Goal: Task Accomplishment & Management: Complete application form

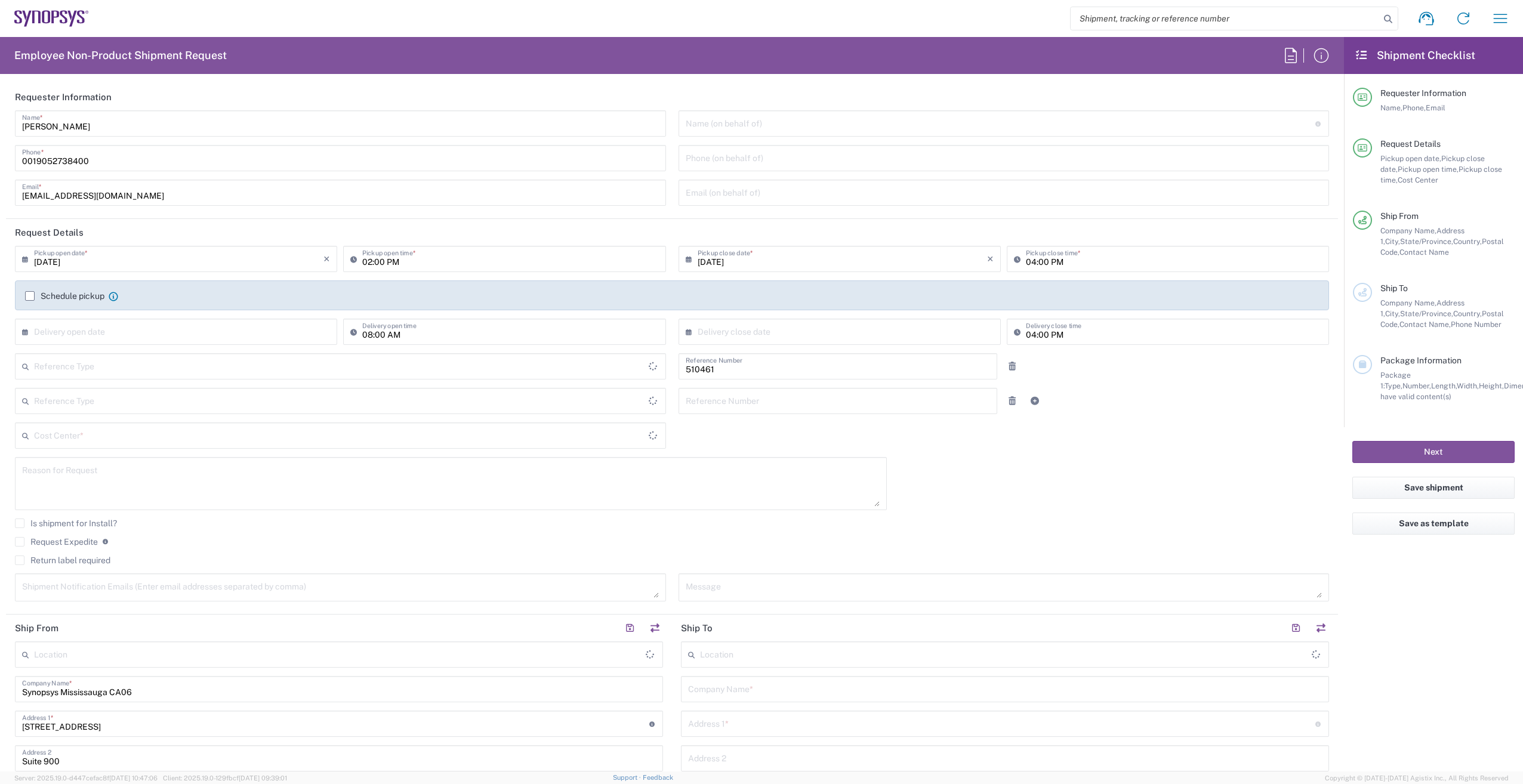
type input "Department"
type input "CA02, SG, MSIP2, R&D 510461"
type input "[GEOGRAPHIC_DATA]"
type input "Delivered at Place"
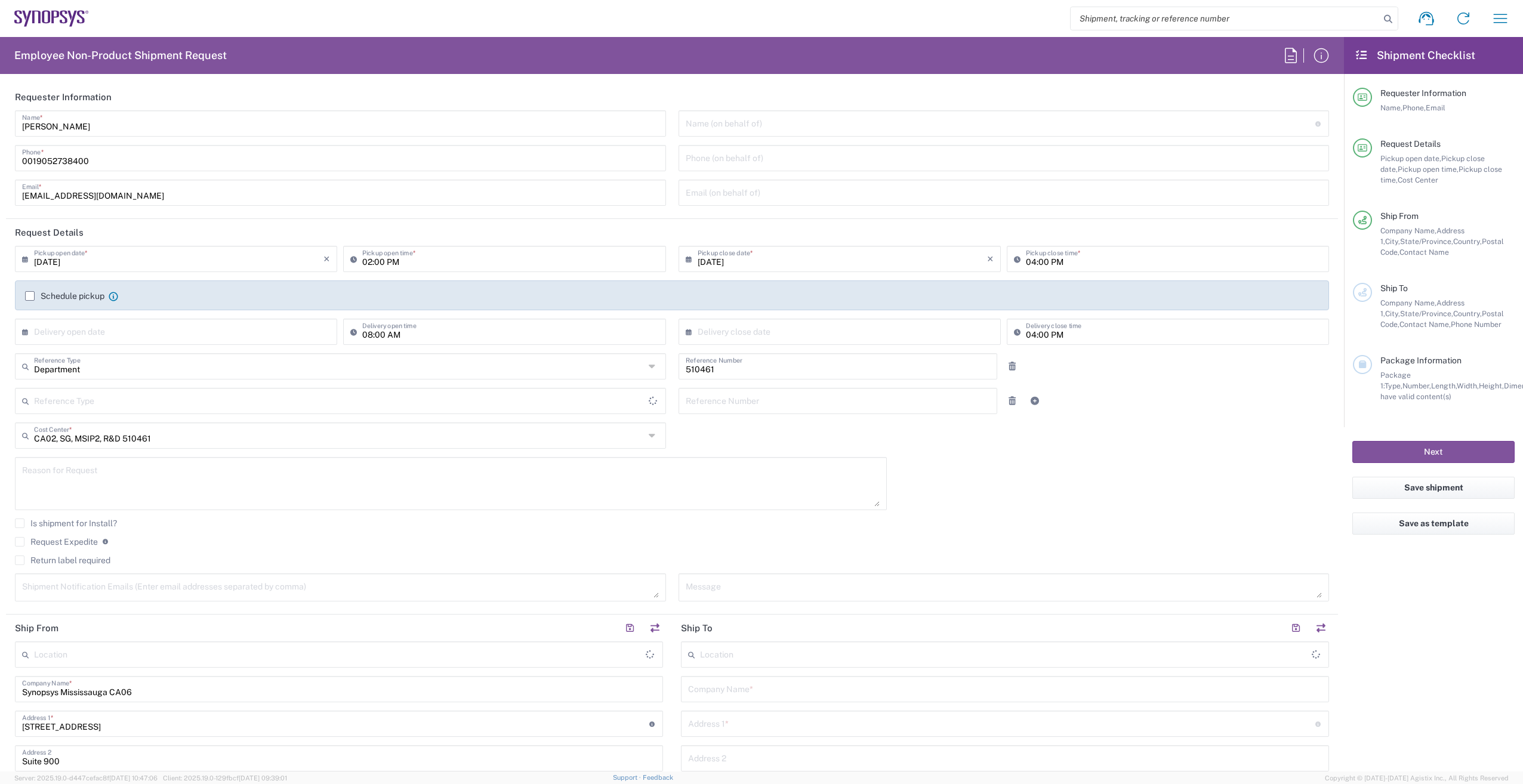
type input "[GEOGRAPHIC_DATA]"
click at [36, 156] on input "0019052738400" at bounding box center [341, 157] width 637 height 21
type input "[GEOGRAPHIC_DATA] CA06"
click at [1497, 19] on icon "button" at bounding box center [1499, 19] width 19 height 19
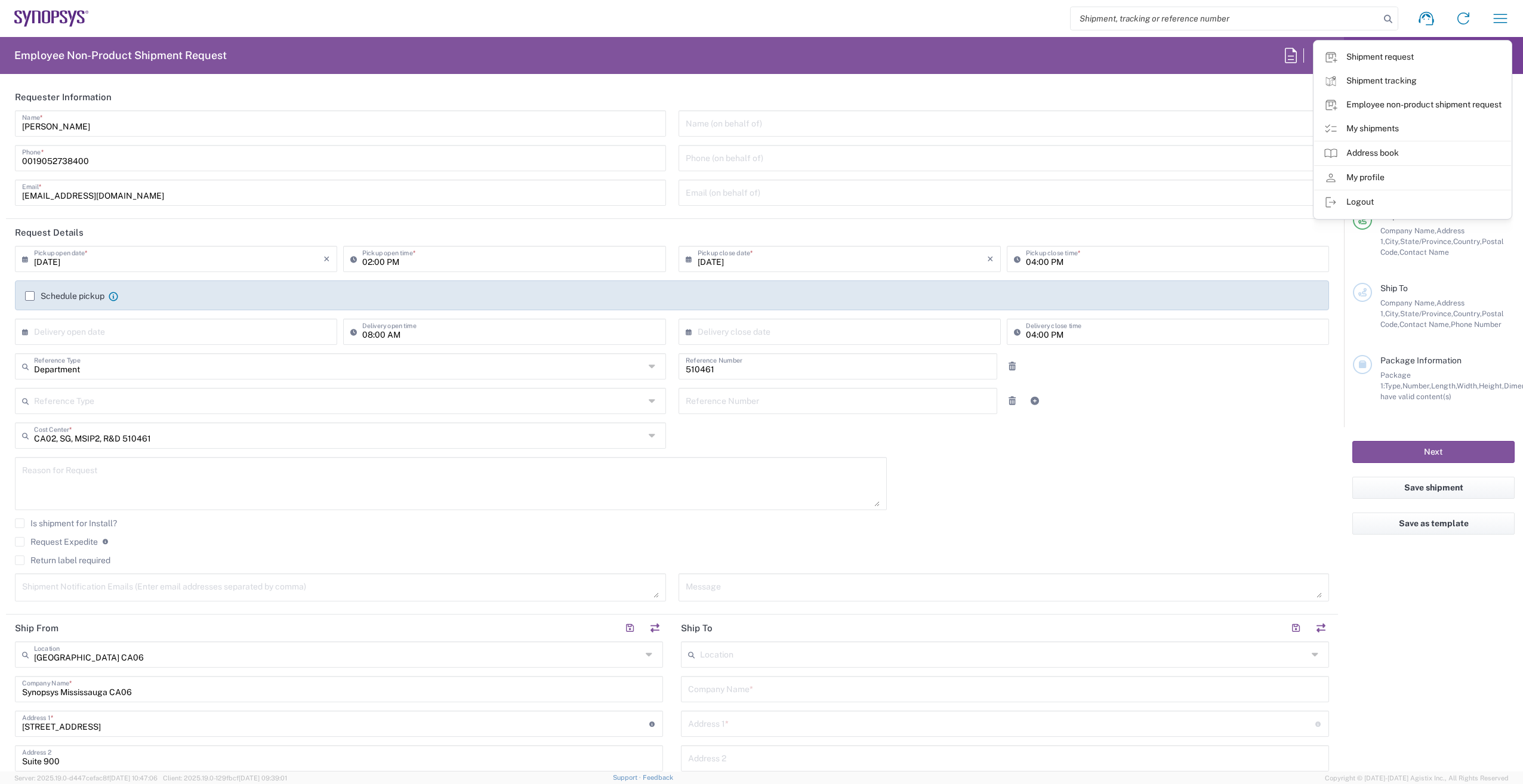
click at [1355, 125] on link "My shipments" at bounding box center [1412, 129] width 197 height 24
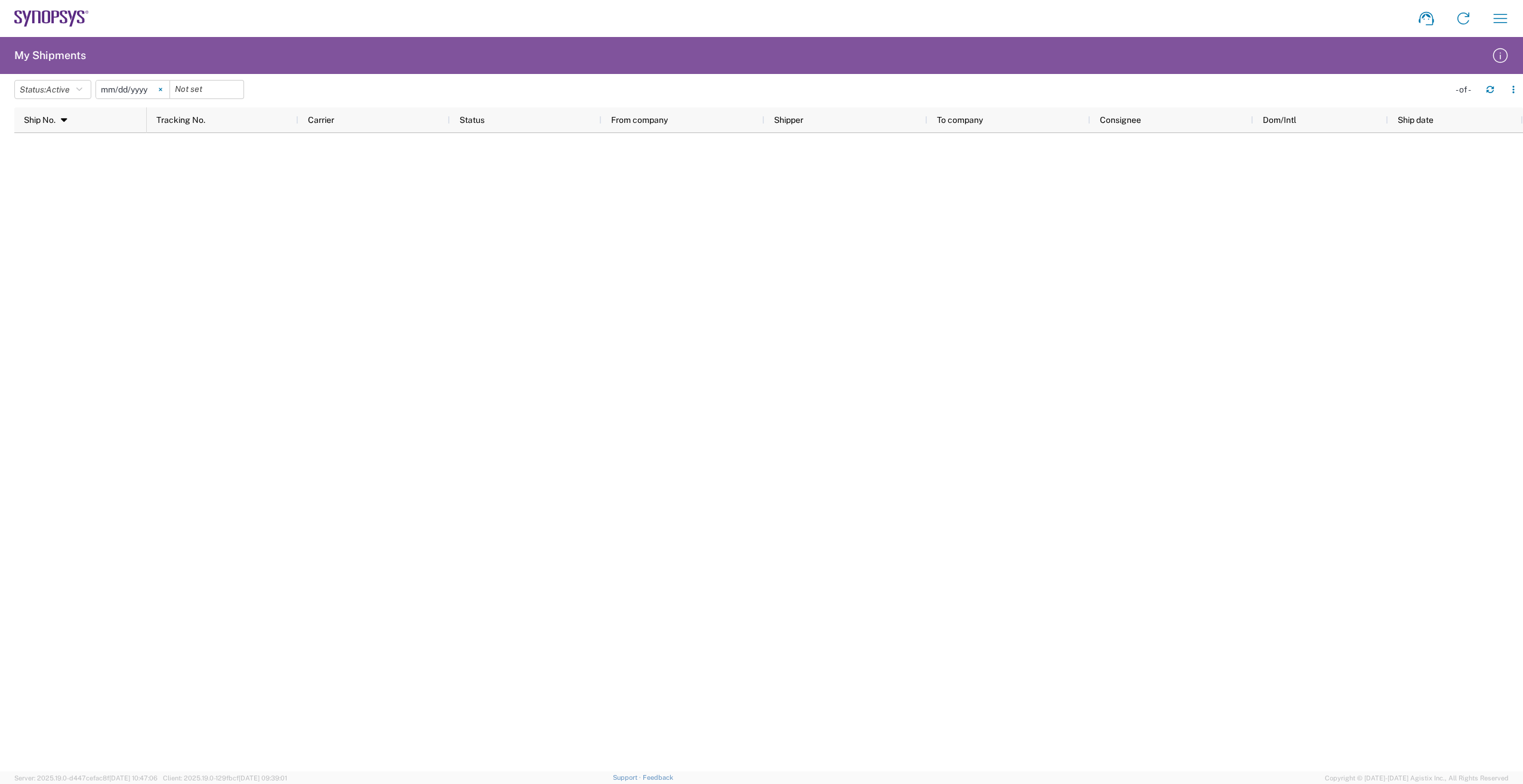
click at [162, 88] on icon at bounding box center [160, 89] width 4 height 4
click at [163, 88] on div at bounding box center [133, 89] width 74 height 19
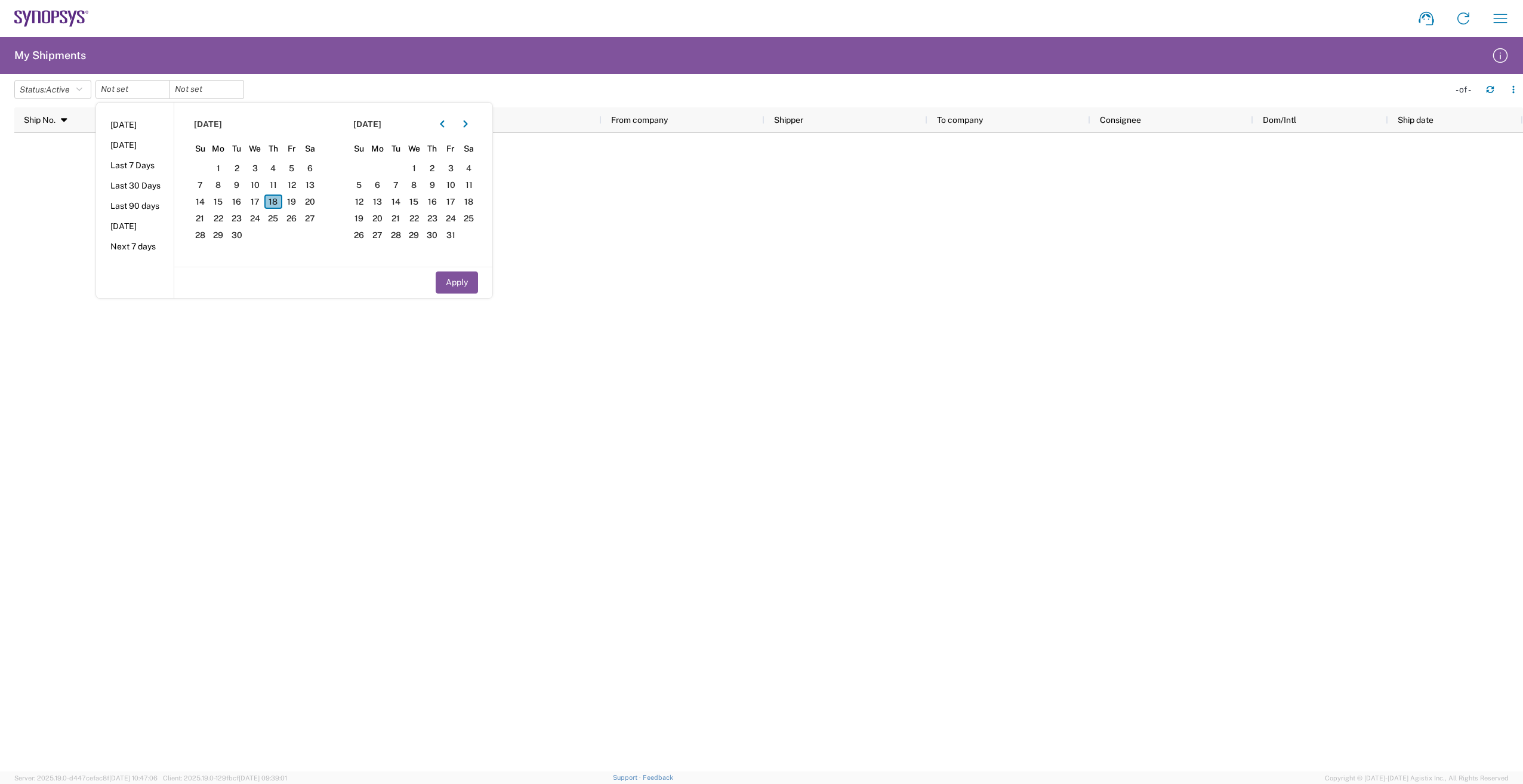
click at [276, 201] on span "18" at bounding box center [273, 201] width 19 height 14
click at [472, 278] on button "Apply" at bounding box center [456, 282] width 42 height 22
type input "[DATE]"
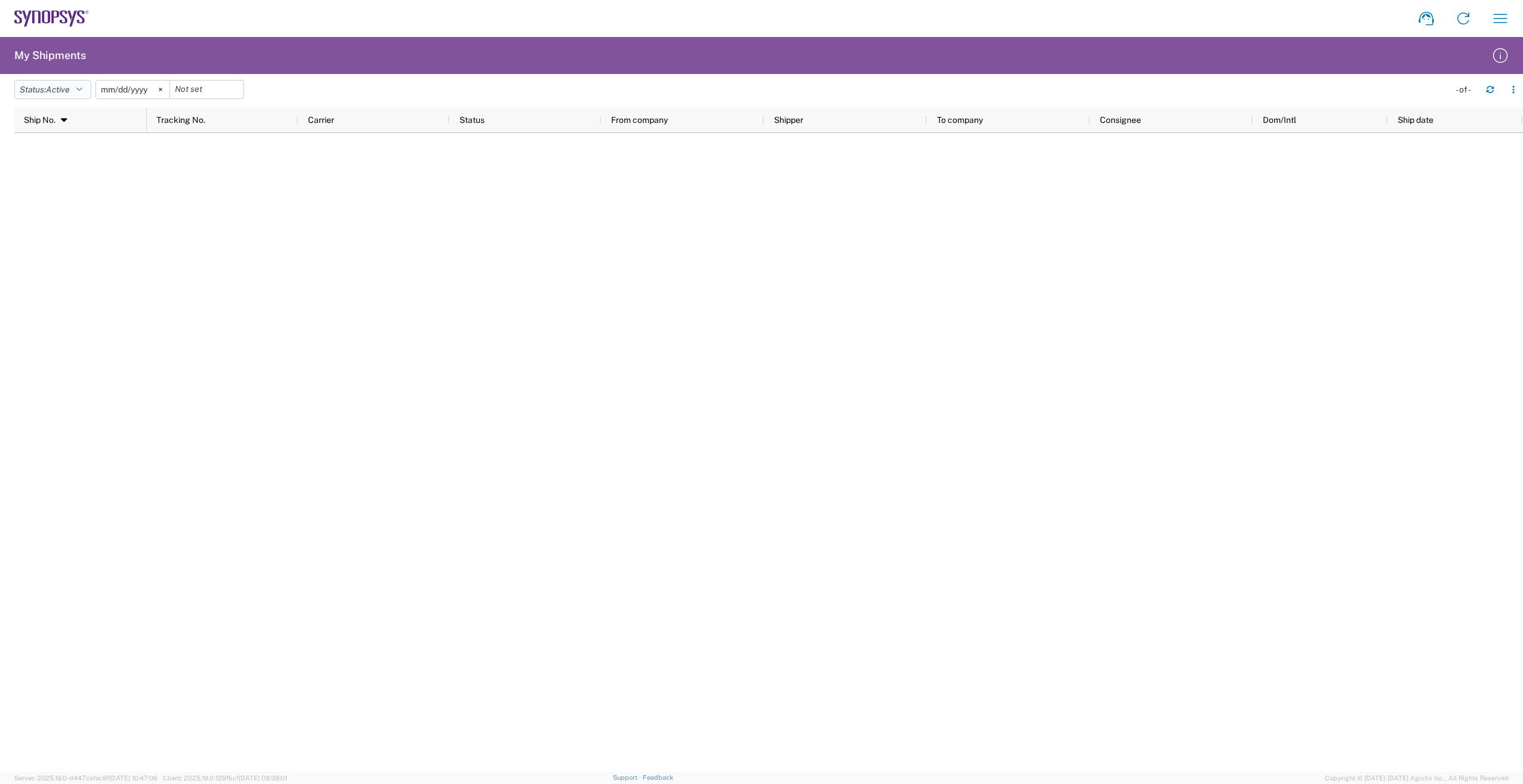
click at [82, 89] on icon "button" at bounding box center [79, 89] width 6 height 9
click at [60, 152] on span "All" at bounding box center [84, 153] width 139 height 19
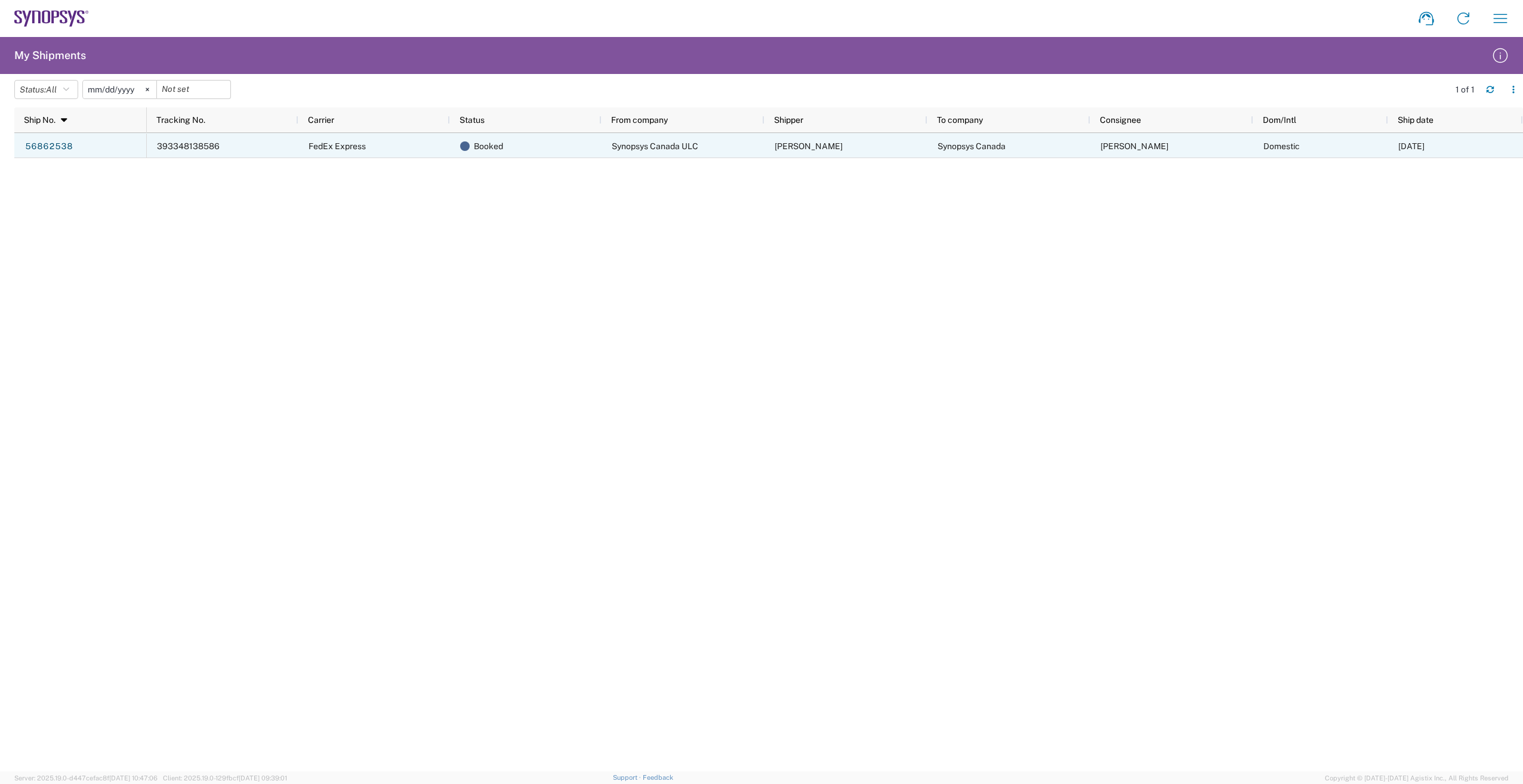
click at [191, 146] on span "393348138586" at bounding box center [189, 146] width 63 height 9
click at [58, 144] on link "56862538" at bounding box center [49, 146] width 49 height 19
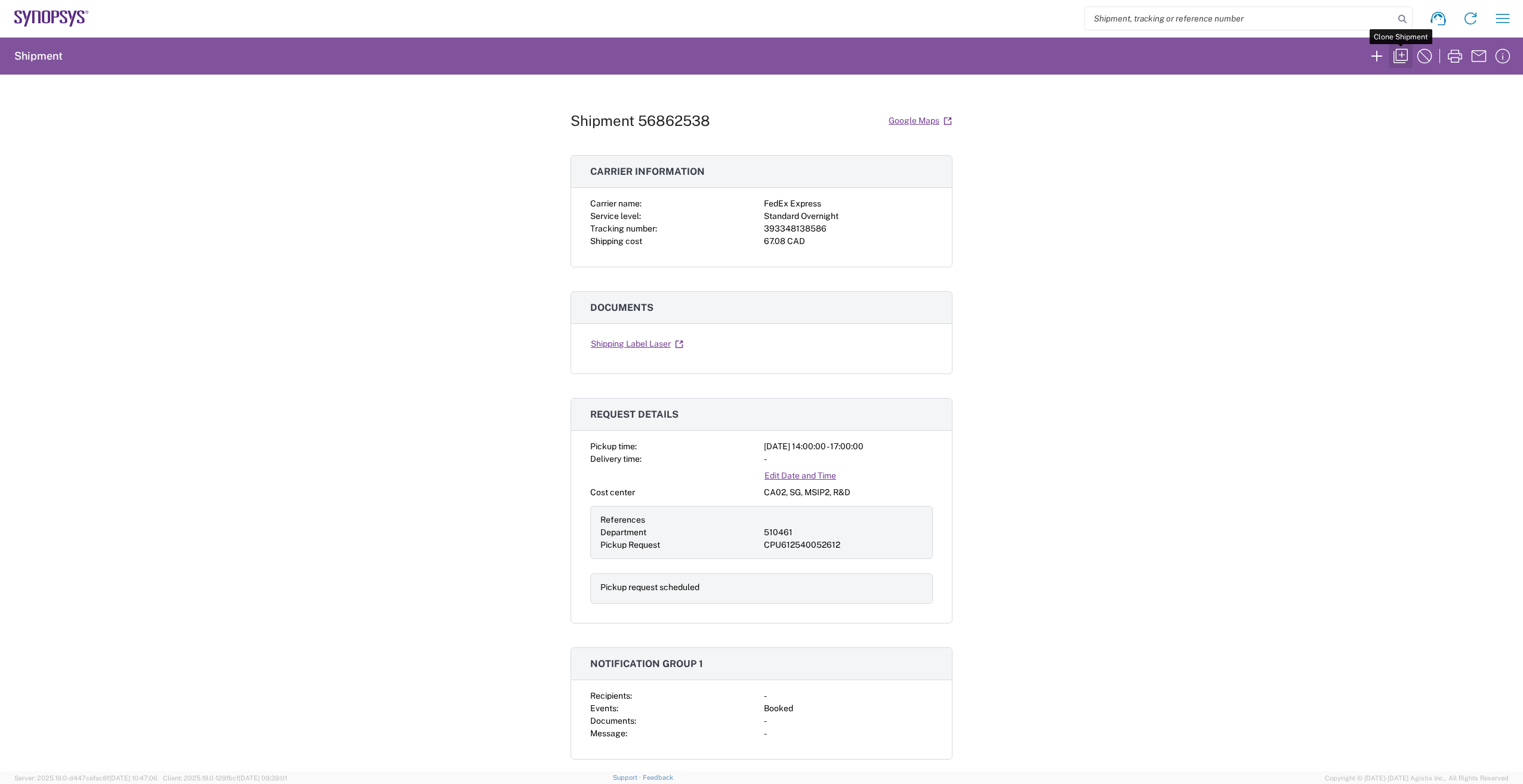
click at [1399, 54] on icon "button" at bounding box center [1400, 56] width 19 height 19
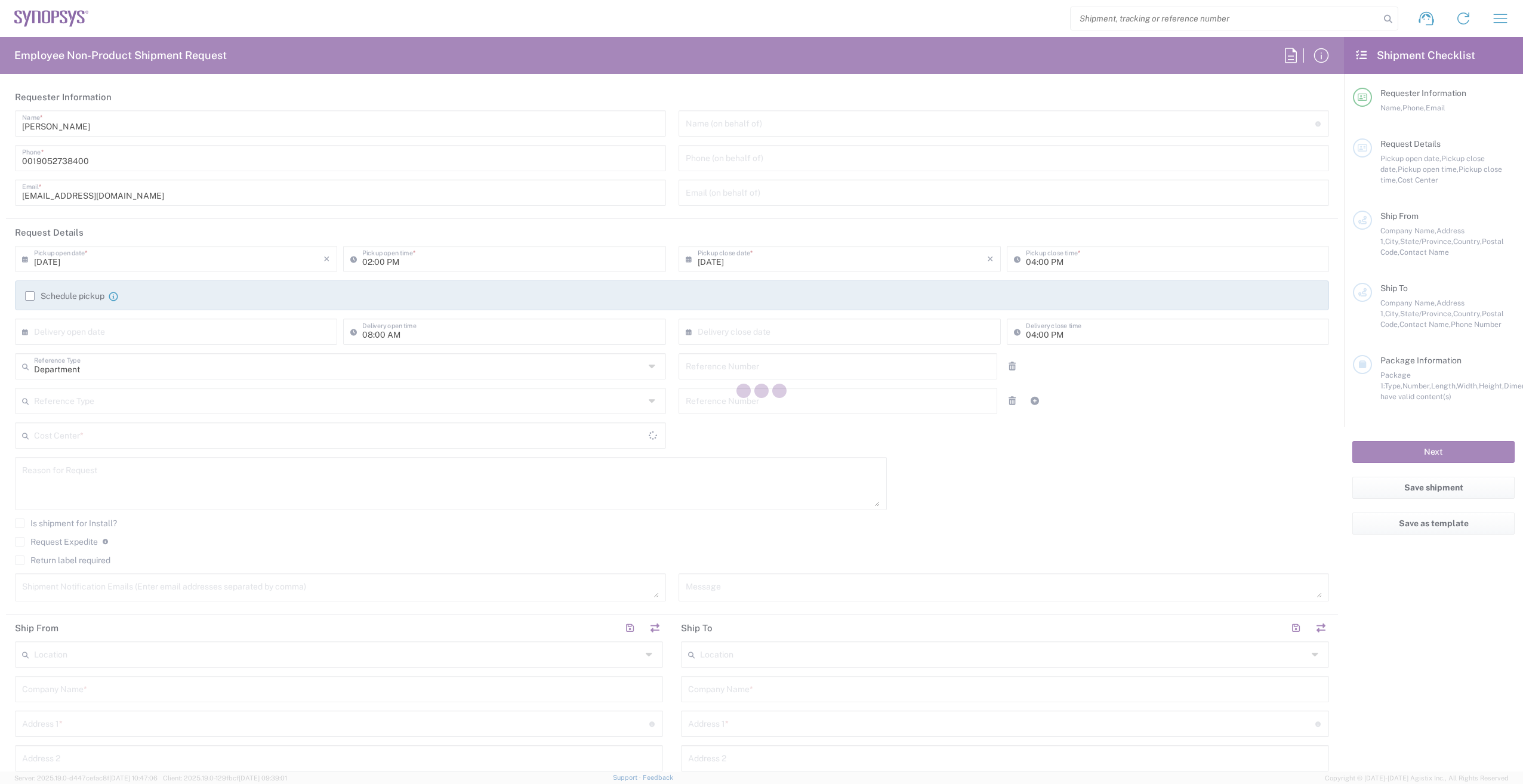
type input "9052738400"
type input "[EMAIL_ADDRESS][DOMAIN_NAME]"
type input "05:00 PM"
type input "510461"
type textarea "Intercompany transfer on behalf of [PERSON_NAME]"
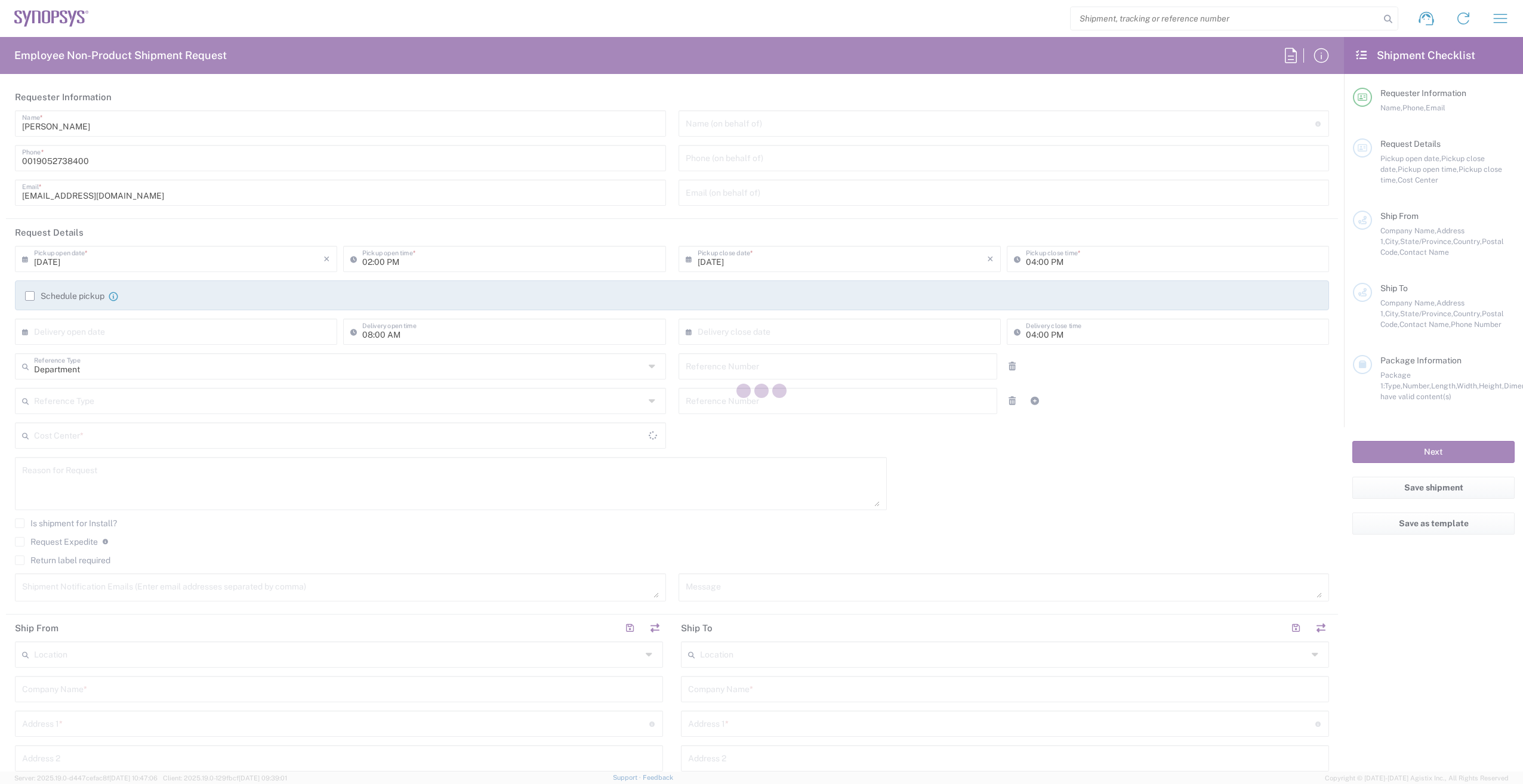
type textarea "Please see attached. -[GEOGRAPHIC_DATA]"
type input "Synopsys Canada ULC"
type input "[STREET_ADDRESS]"
type input "Suite 900"
type input "[GEOGRAPHIC_DATA]"
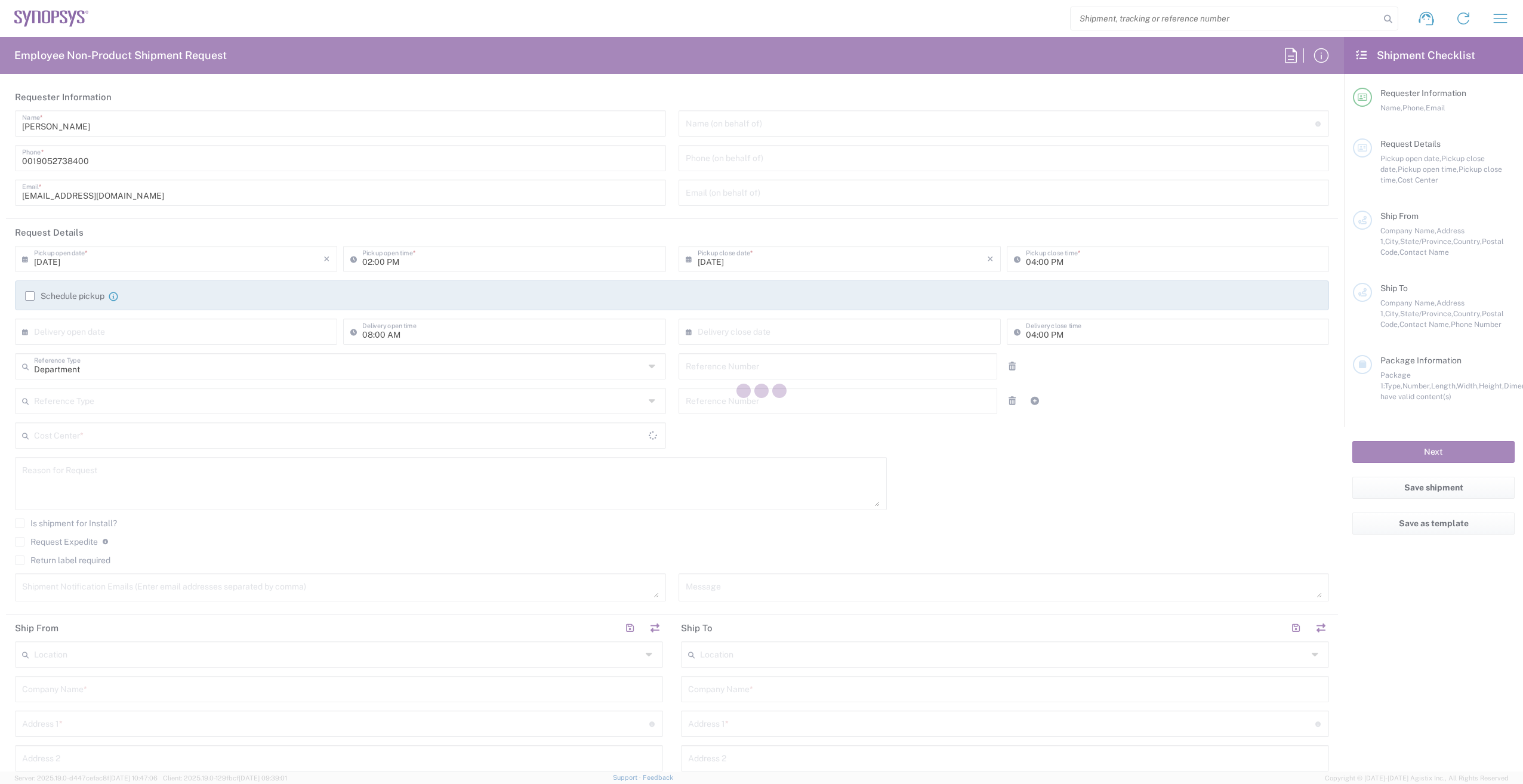
type input "[GEOGRAPHIC_DATA]"
type input "L5B 1M2"
type input "[PERSON_NAME]"
type input "9052738400"
type input "[EMAIL_ADDRESS][DOMAIN_NAME]"
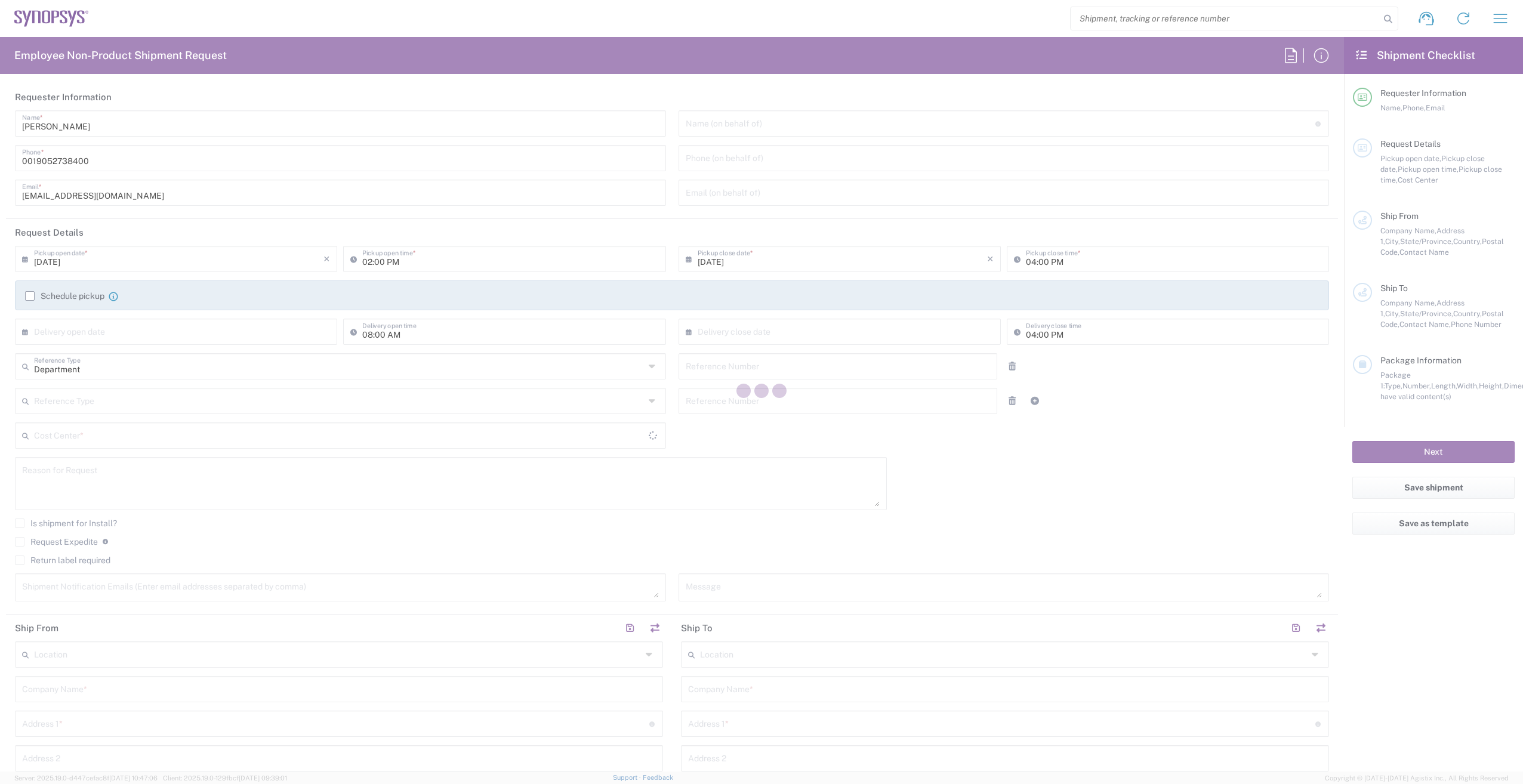
type input "Synopsys Canada"
type input "[STREET_ADDRESS][PERSON_NAME]"
type input "Suite 260"
type input "[GEOGRAPHIC_DATA]"
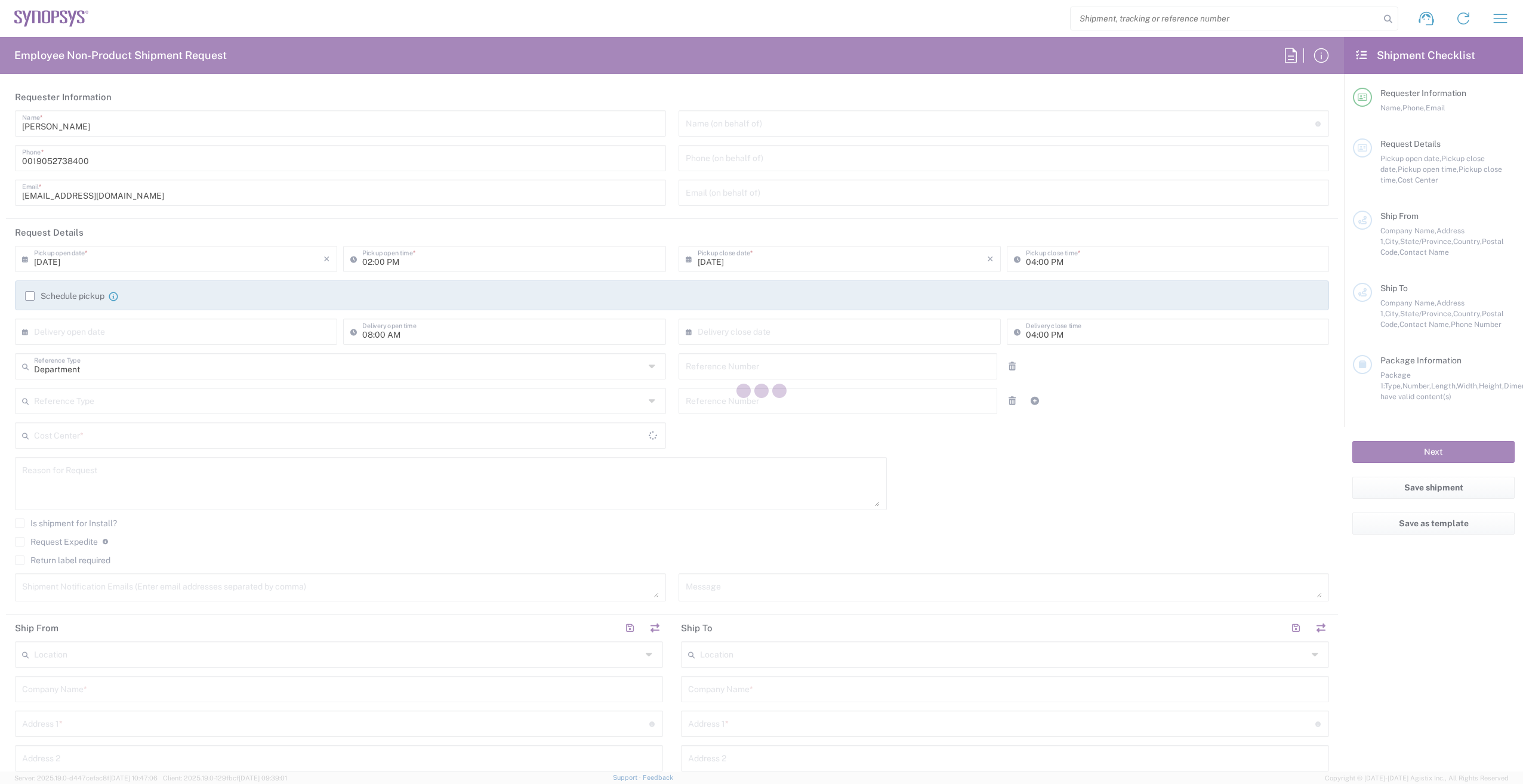
type input "K2K3G3"
type input "[PERSON_NAME]"
type input "6133832000"
type input "[PERSON_NAME][EMAIL_ADDRESS][DOMAIN_NAME]"
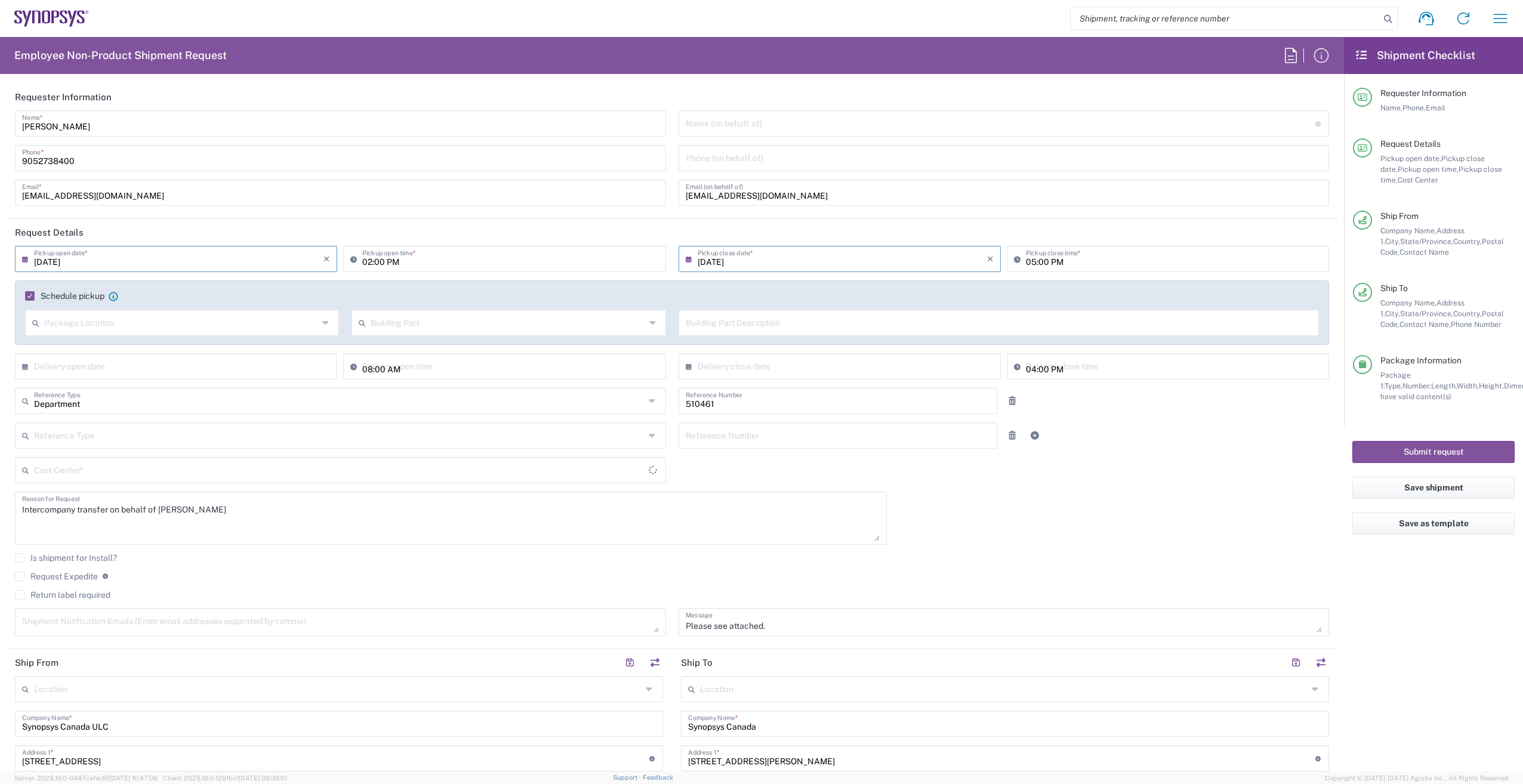
type input "CA02, SG, MSIP2, R&D 510461"
type input "[GEOGRAPHIC_DATA]"
type input "Medium Box"
type input "[GEOGRAPHIC_DATA]"
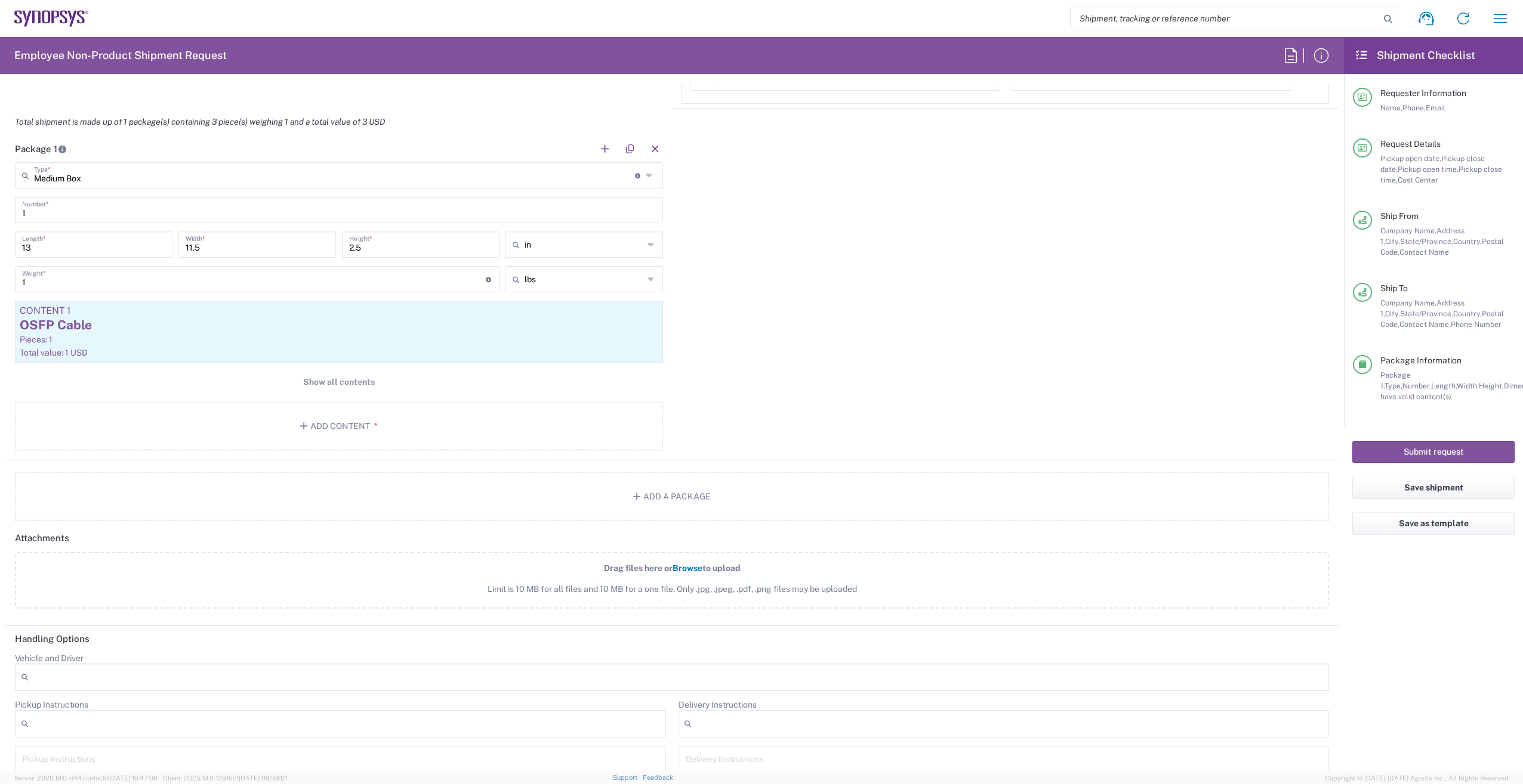
scroll to position [1074, 0]
click at [321, 386] on span "Show all contents" at bounding box center [339, 381] width 71 height 11
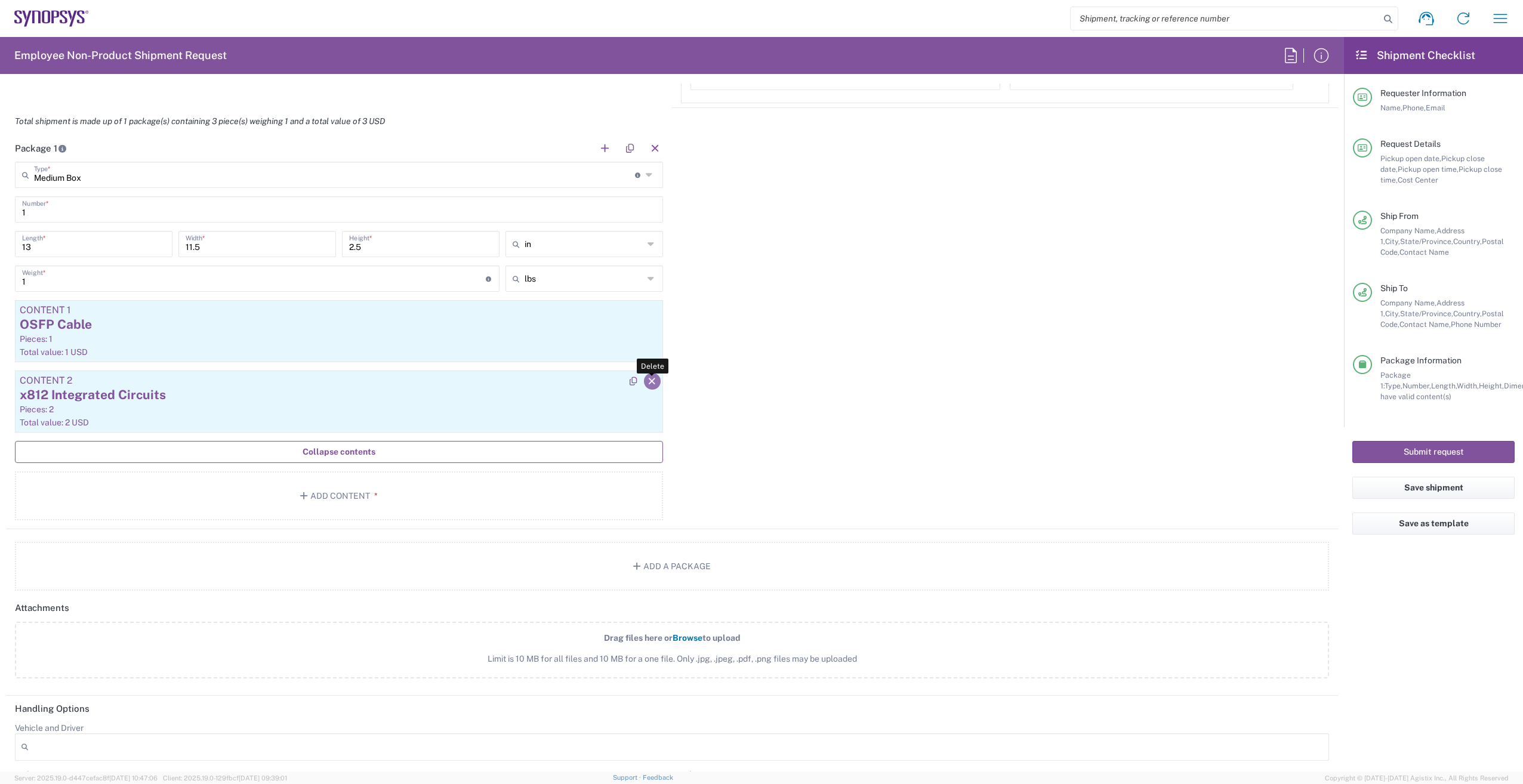
click at [647, 381] on icon "button" at bounding box center [652, 381] width 11 height 9
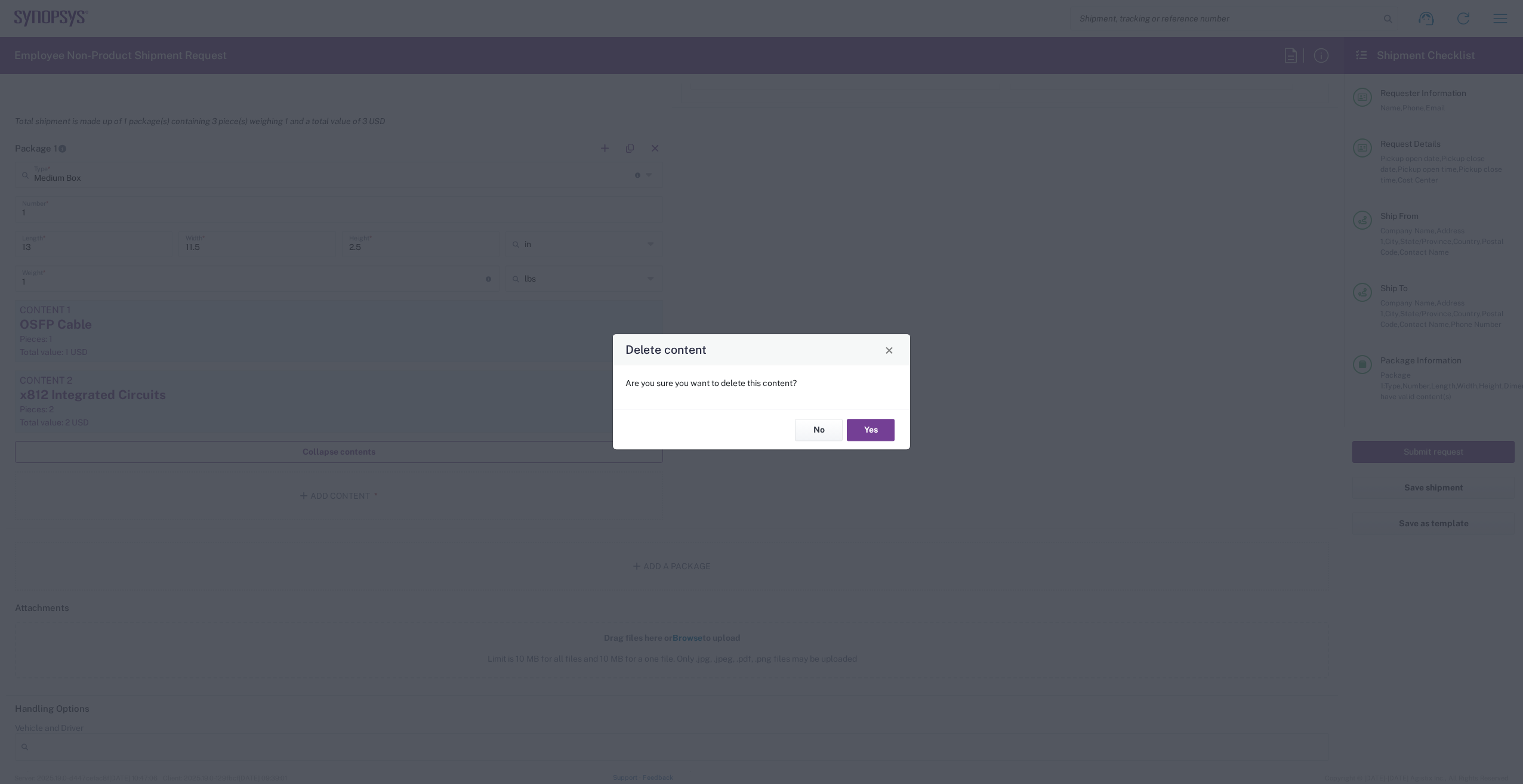
click at [863, 423] on button "Yes" at bounding box center [870, 430] width 48 height 22
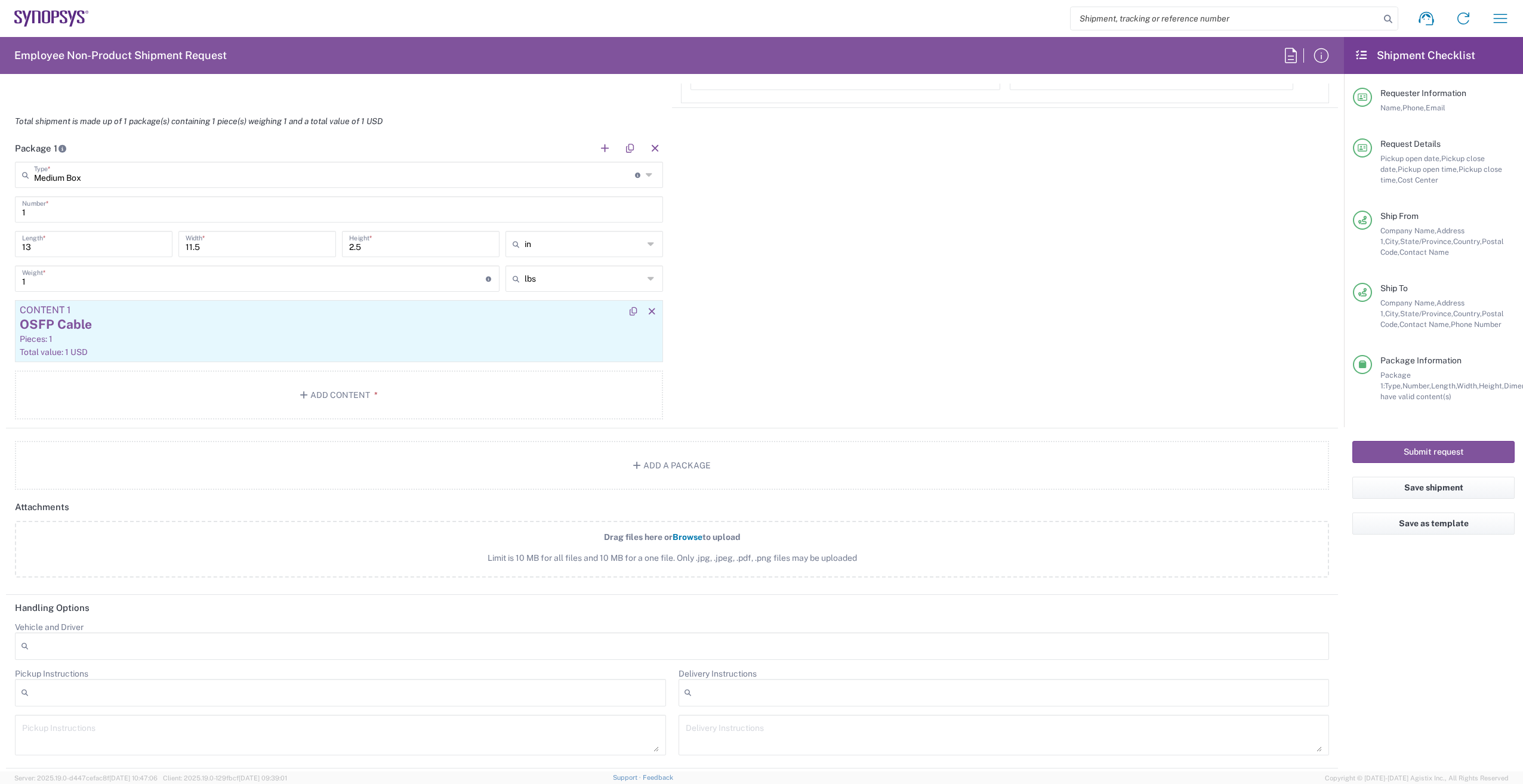
click at [347, 336] on div "Pieces: 1" at bounding box center [339, 338] width 638 height 11
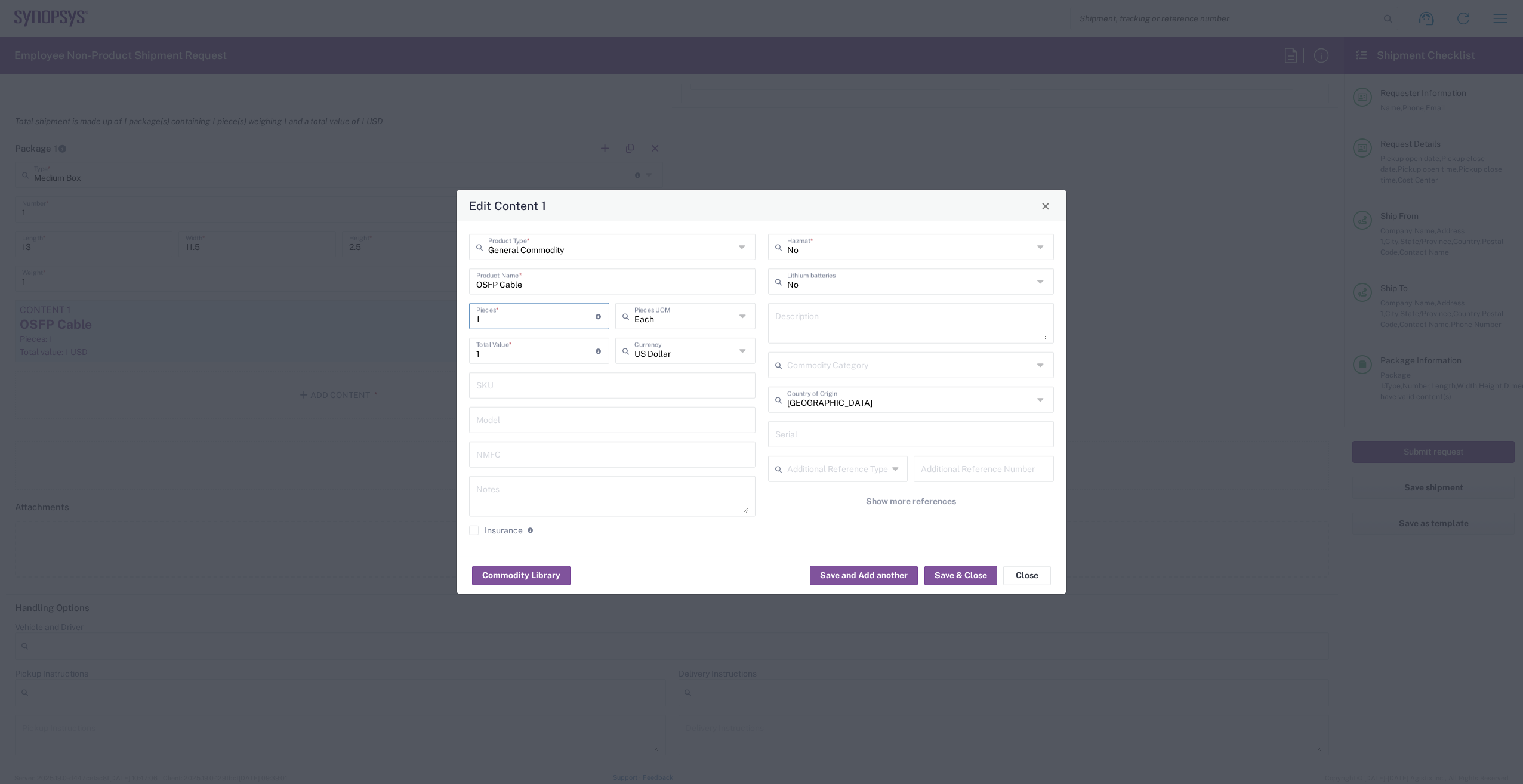
drag, startPoint x: 502, startPoint y: 318, endPoint x: 456, endPoint y: 321, distance: 46.1
click at [448, 318] on div "Edit Content 1 General Commodity Product Type * OSFP Cable Product Name * 1 Pie…" at bounding box center [761, 392] width 1523 height 784
type input "2"
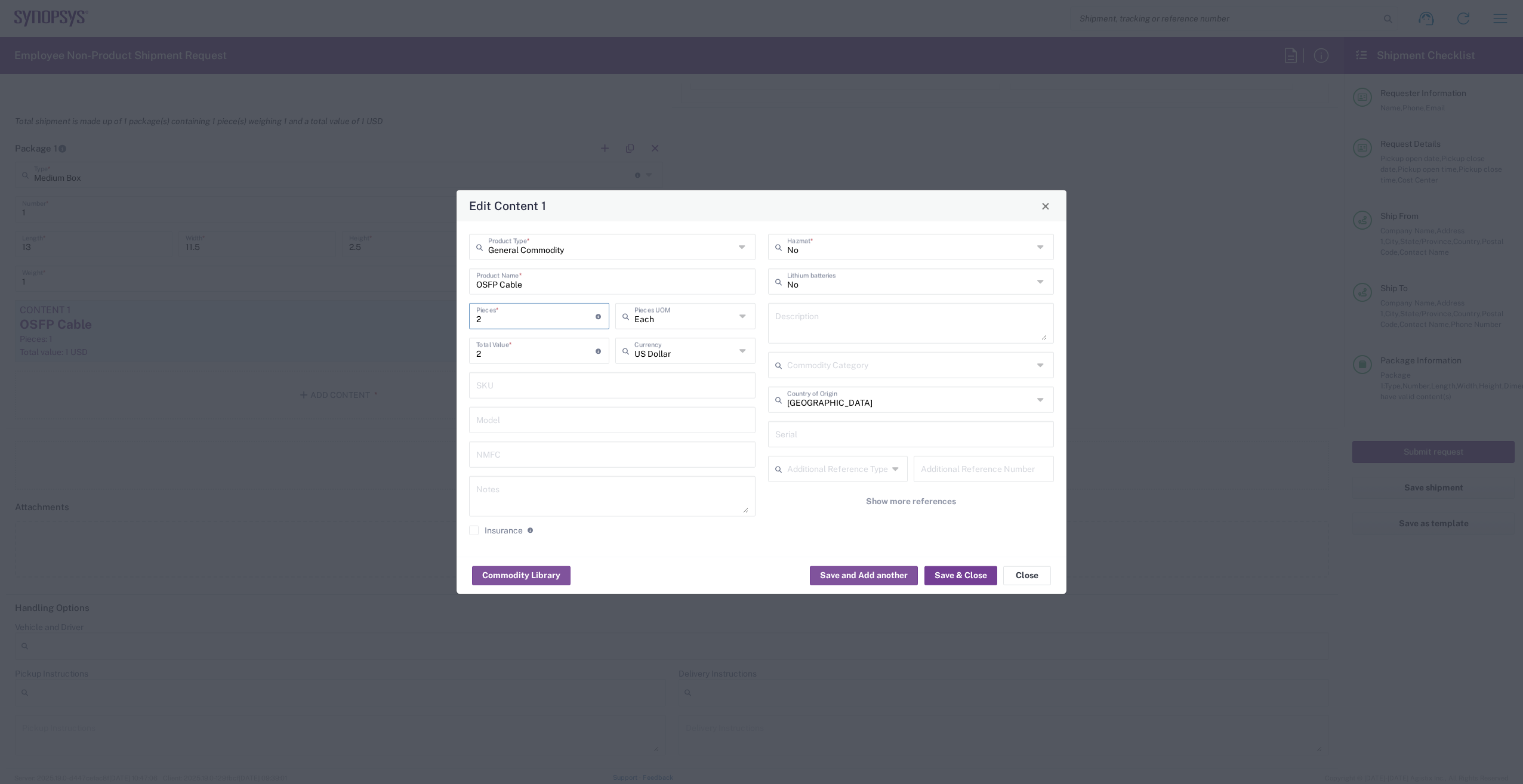
click at [955, 569] on button "Save & Close" at bounding box center [960, 575] width 73 height 19
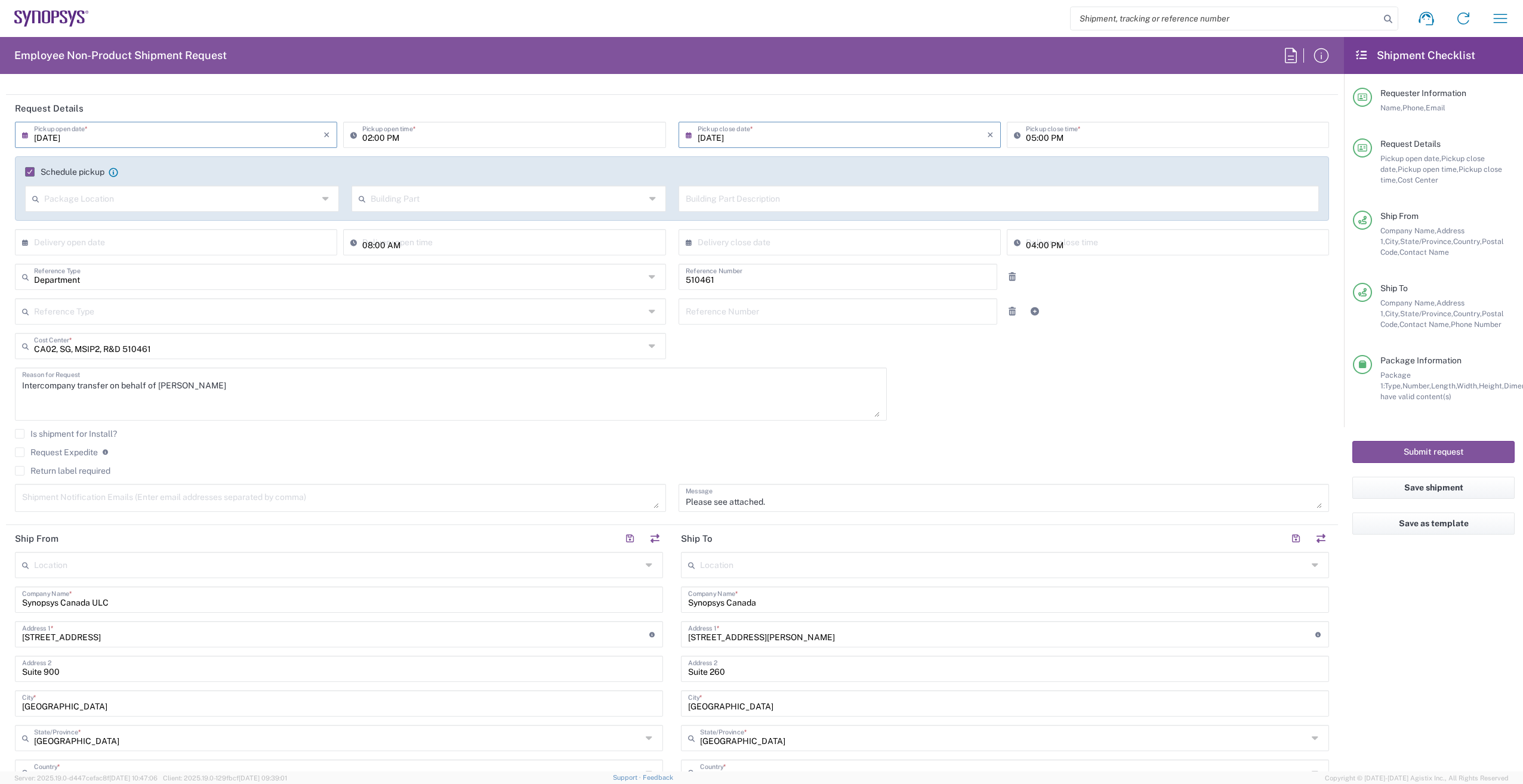
scroll to position [119, 0]
click at [1408, 451] on button "Submit request" at bounding box center [1433, 452] width 162 height 22
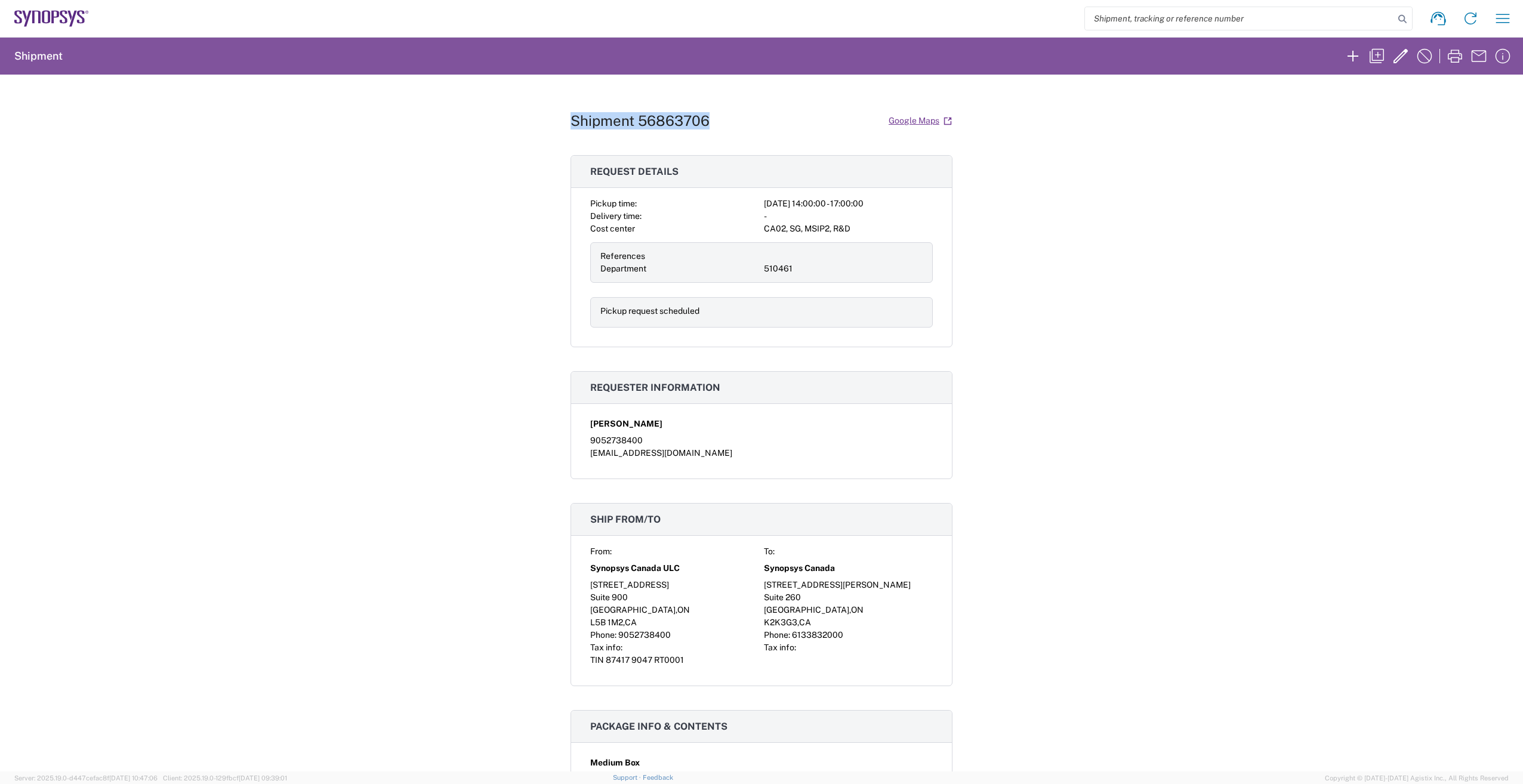
drag, startPoint x: 564, startPoint y: 121, endPoint x: 711, endPoint y: 121, distance: 147.0
click at [711, 121] on div "Shipment 56863706 Google Maps Request details Pickup time: [DATE] 14:00:00 - 17…" at bounding box center [761, 423] width 1523 height 697
copy h1 "Shipment 56863706"
